Goal: Information Seeking & Learning: Learn about a topic

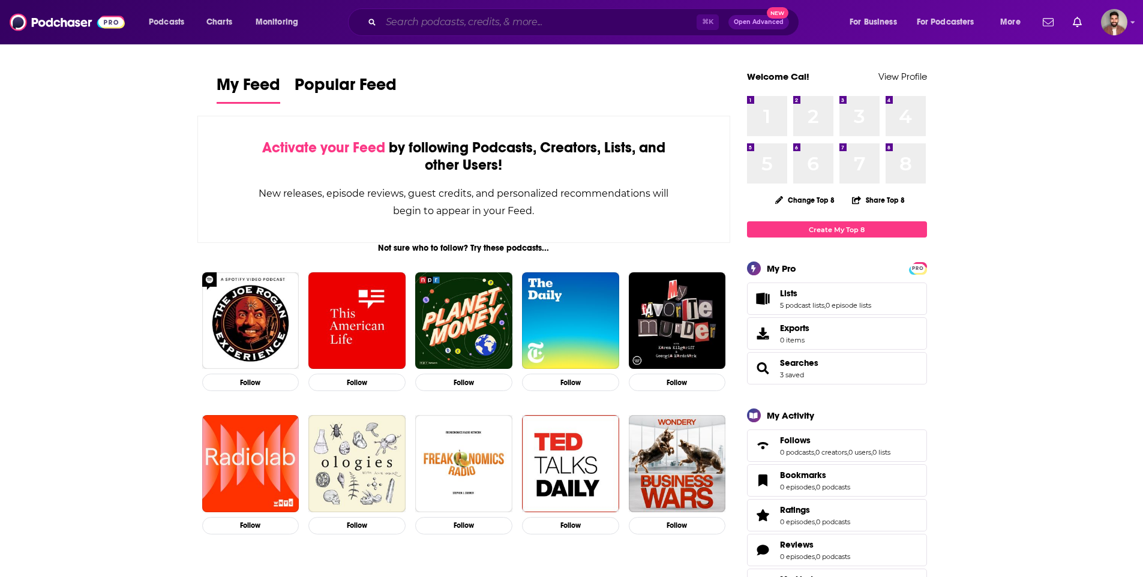
click at [467, 26] on input "Search podcasts, credits, & more..." at bounding box center [539, 22] width 316 height 19
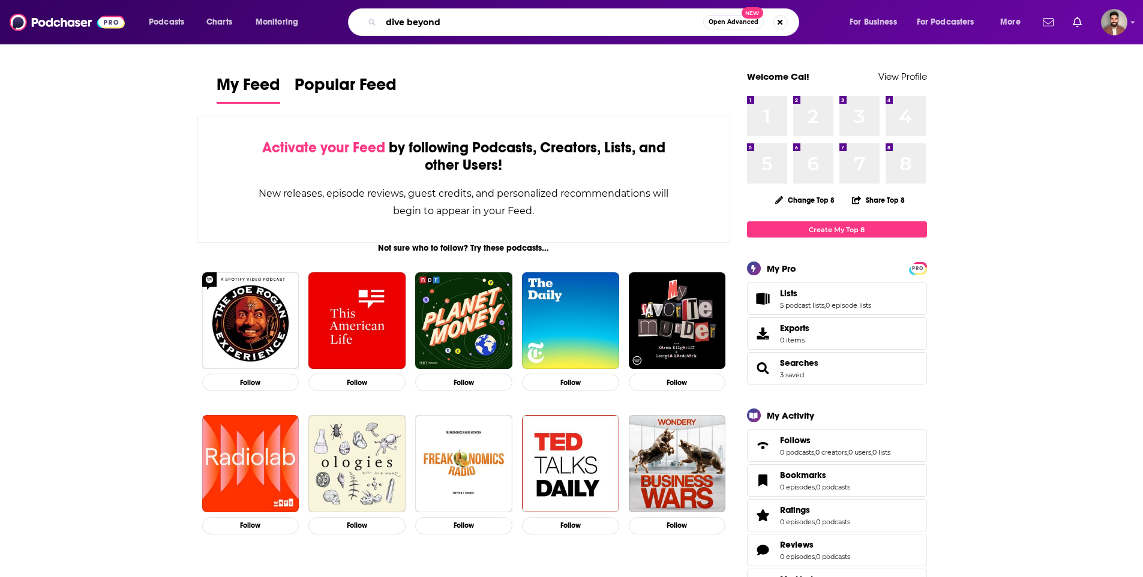
type input "dive beyond"
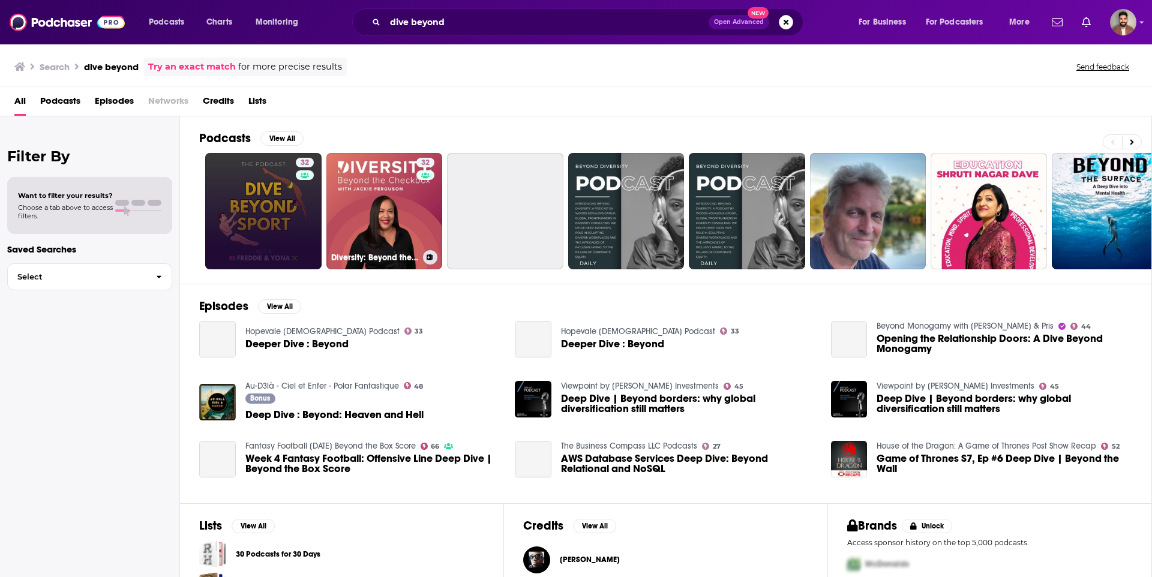
click at [265, 226] on link "32" at bounding box center [263, 211] width 116 height 116
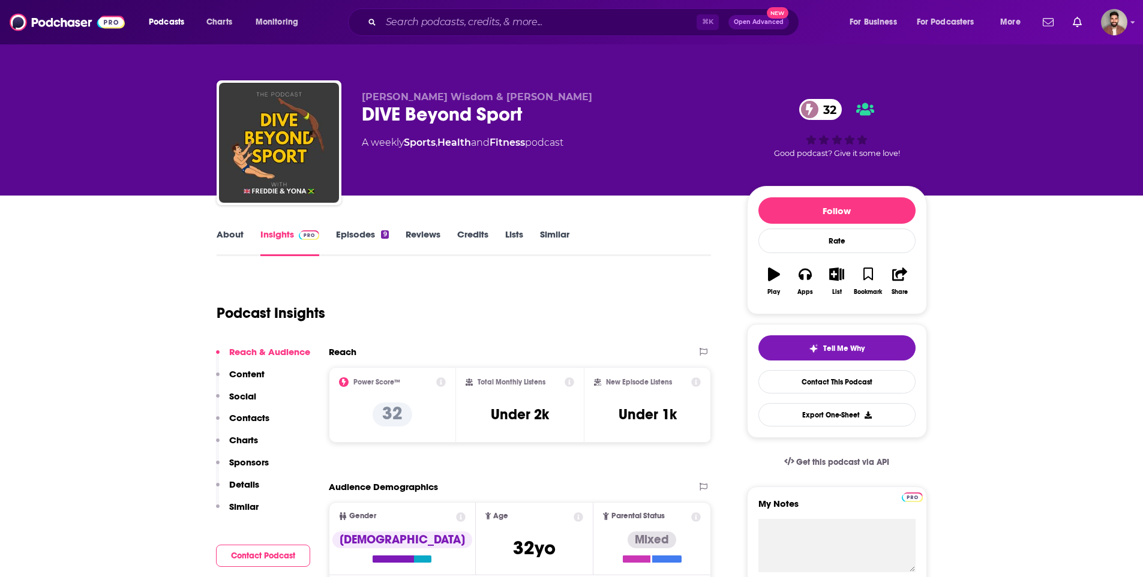
scroll to position [241, 0]
